Goal: Information Seeking & Learning: Learn about a topic

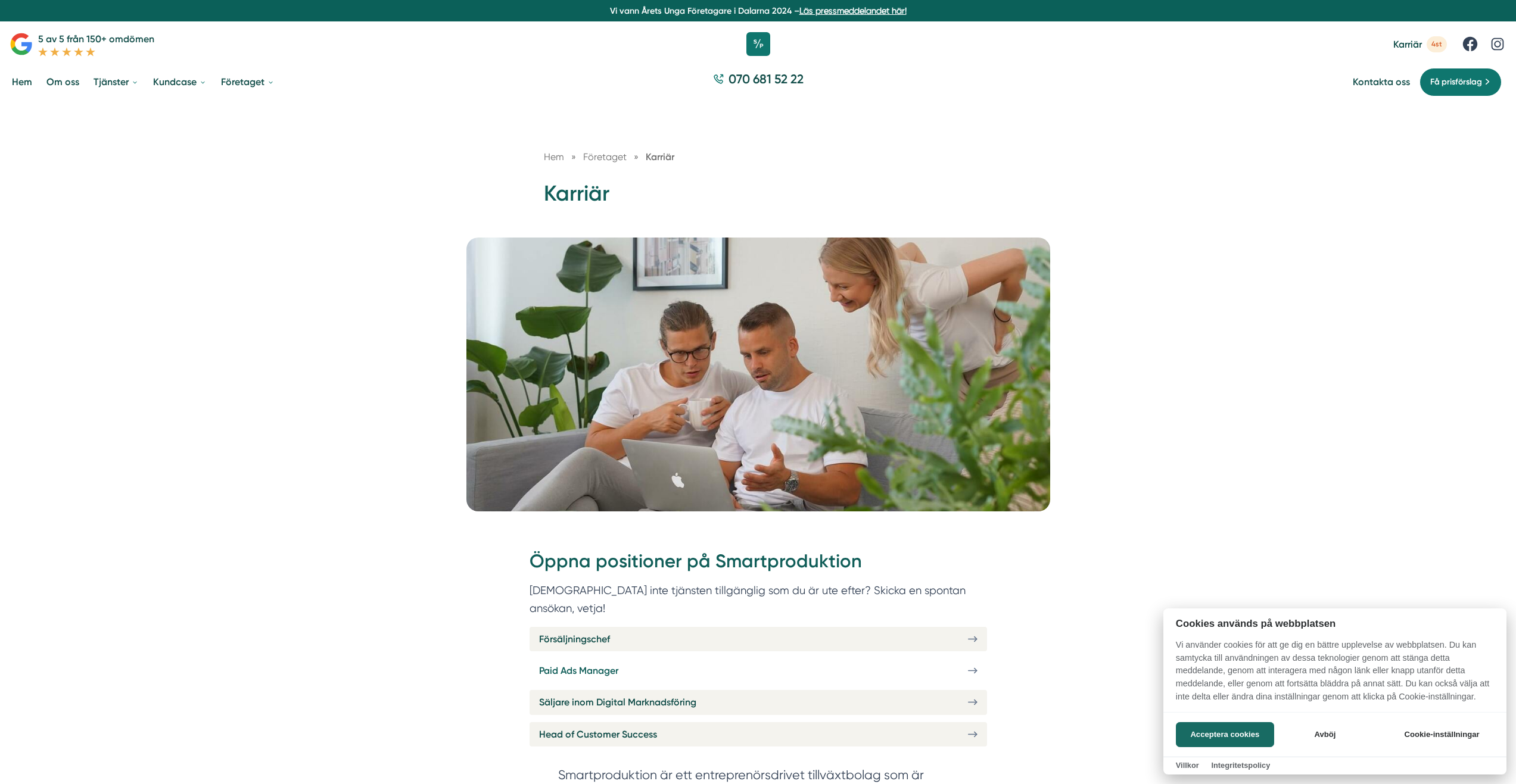
click at [779, 654] on div at bounding box center [758, 392] width 1516 height 784
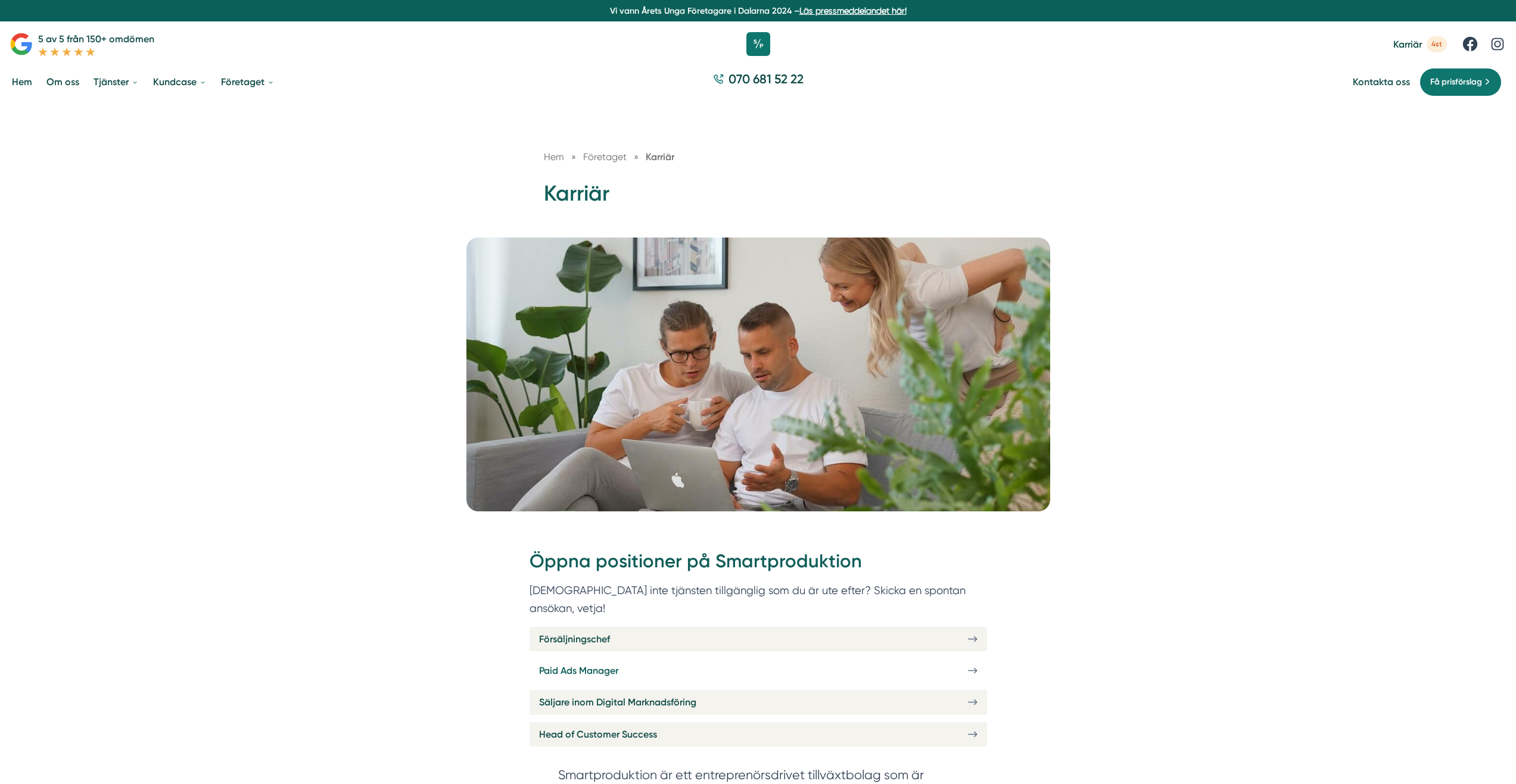
click at [963, 658] on link "Paid Ads Manager" at bounding box center [758, 670] width 457 height 24
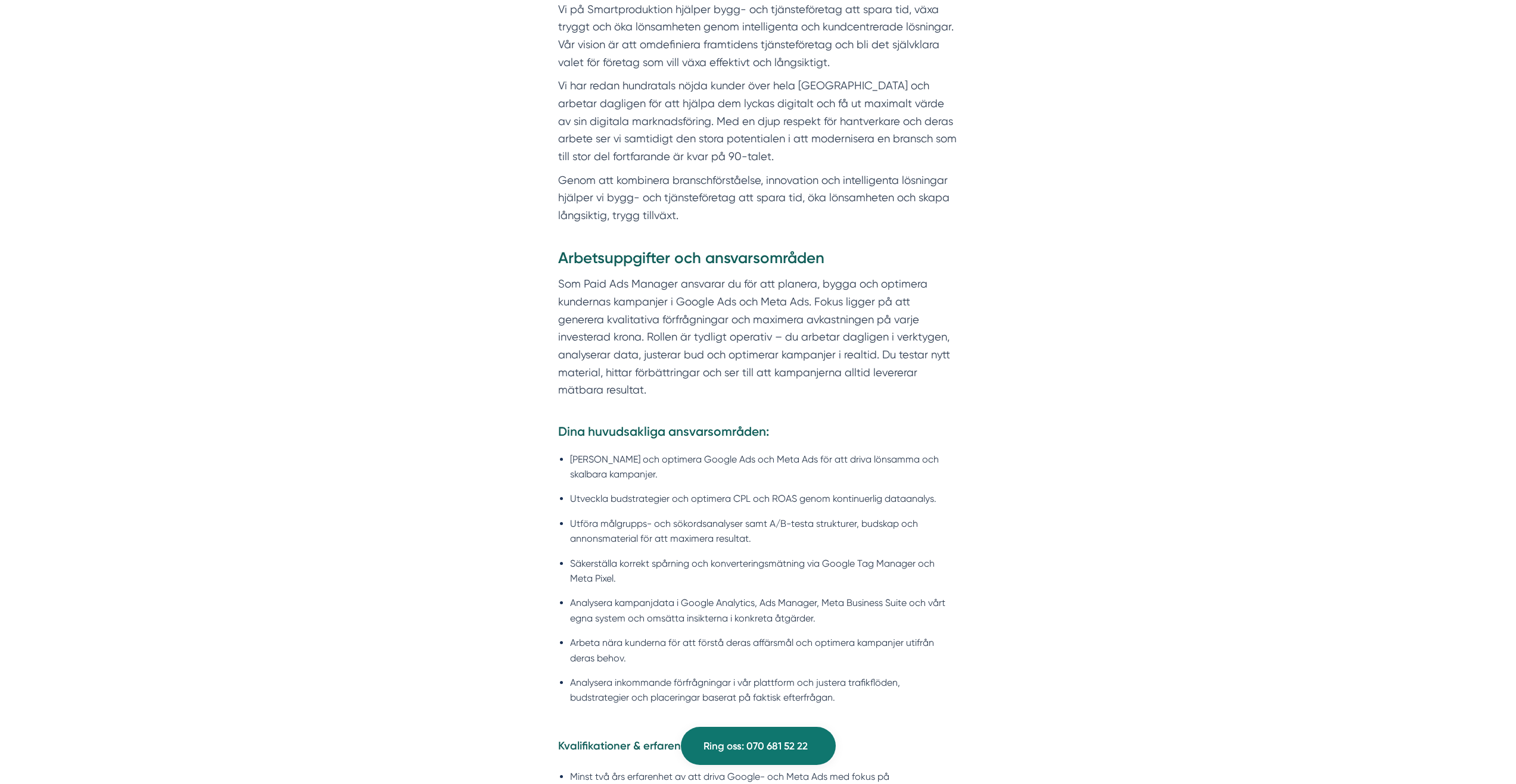
scroll to position [673, 0]
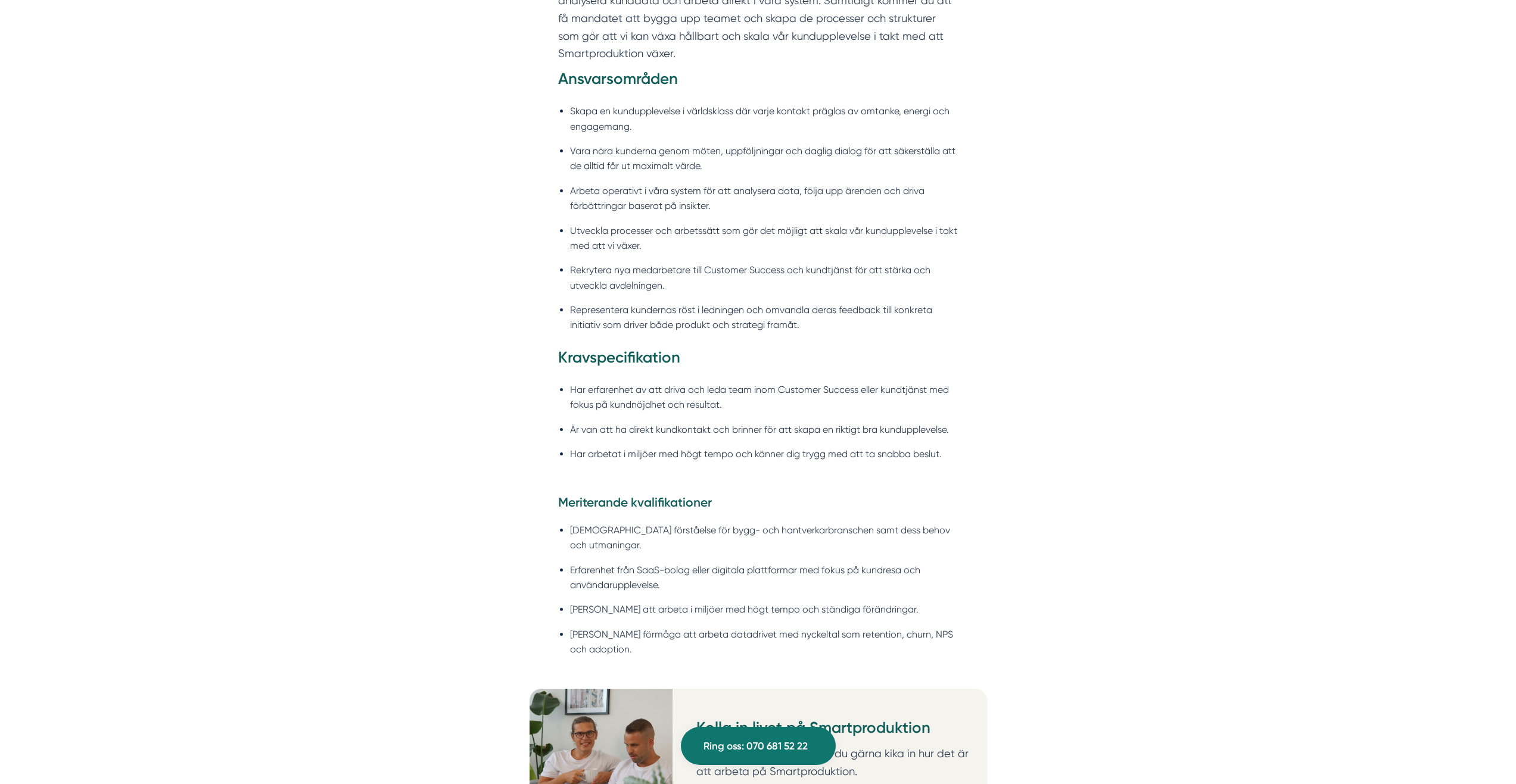
scroll to position [1010, 0]
